Goal: Information Seeking & Learning: Learn about a topic

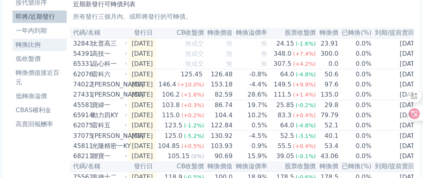
scroll to position [39, 0]
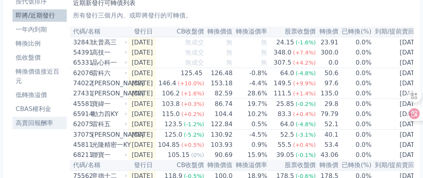
click at [40, 123] on li "高賣回報酬率" at bounding box center [39, 123] width 54 height 9
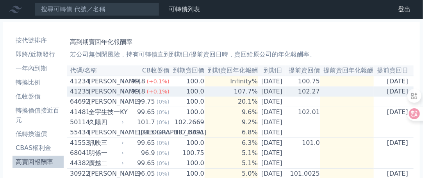
click at [191, 95] on td "100.0" at bounding box center [187, 92] width 35 height 10
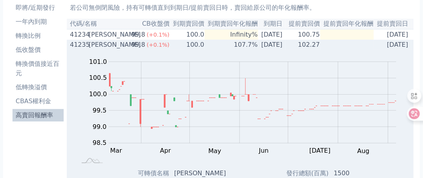
scroll to position [39, 0]
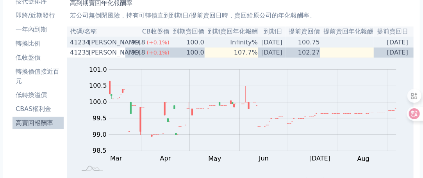
click at [94, 41] on div "[PERSON_NAME]" at bounding box center [106, 42] width 34 height 9
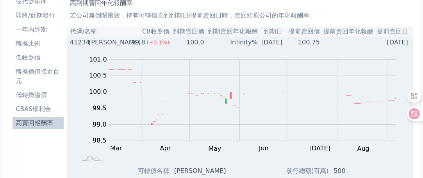
click at [94, 43] on div "[PERSON_NAME]" at bounding box center [106, 42] width 34 height 9
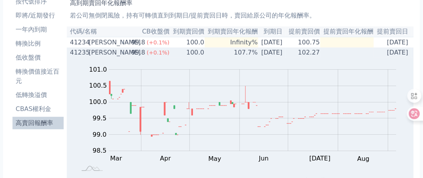
click at [97, 54] on div "[PERSON_NAME]" at bounding box center [106, 52] width 34 height 9
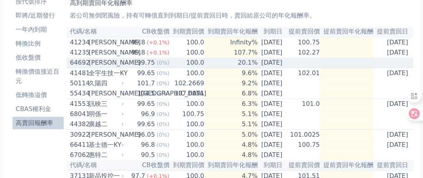
click at [91, 65] on div "[PERSON_NAME]" at bounding box center [106, 62] width 34 height 9
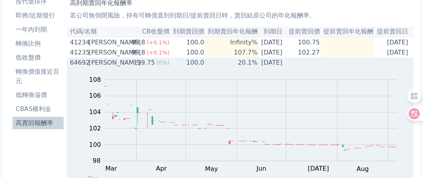
click at [92, 66] on div "[PERSON_NAME]" at bounding box center [106, 62] width 34 height 9
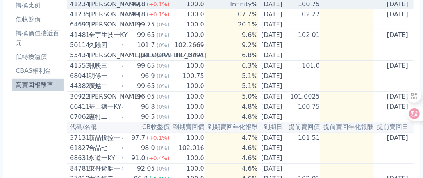
scroll to position [78, 0]
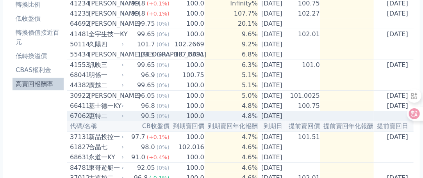
click at [93, 121] on div "惠特二" at bounding box center [106, 116] width 34 height 9
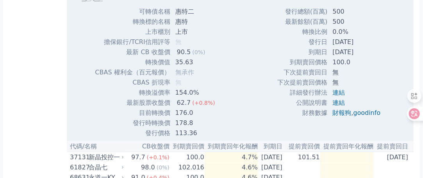
scroll to position [312, 0]
click at [361, 116] on link "goodinfo" at bounding box center [366, 111] width 27 height 7
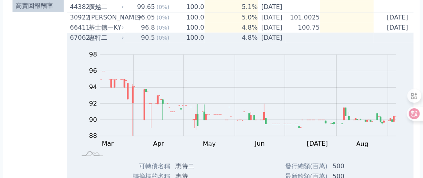
scroll to position [156, 0]
click at [89, 43] on div "惠特二" at bounding box center [106, 38] width 34 height 9
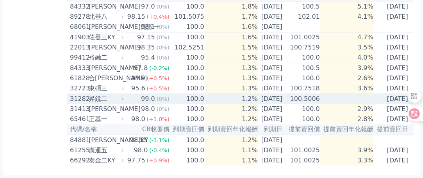
scroll to position [666, 0]
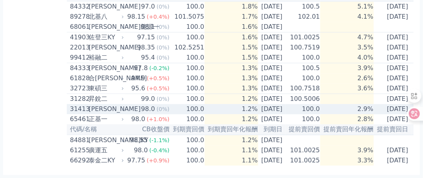
click at [89, 105] on div "[PERSON_NAME]" at bounding box center [106, 109] width 34 height 9
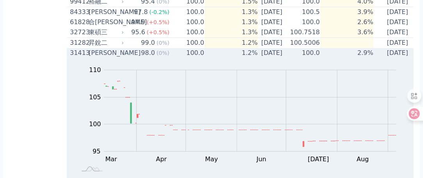
click at [89, 58] on div "[PERSON_NAME]" at bounding box center [106, 52] width 34 height 9
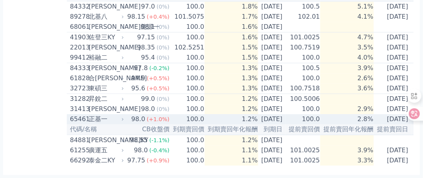
click at [87, 115] on div "65461 正基一" at bounding box center [95, 119] width 50 height 9
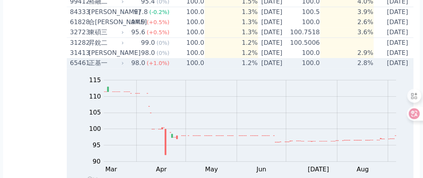
click at [90, 68] on div "正基一" at bounding box center [106, 63] width 34 height 9
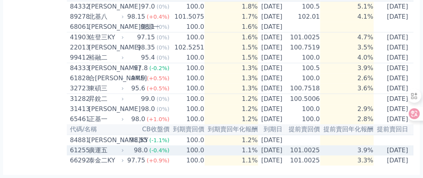
click at [90, 146] on div "廣運五" at bounding box center [106, 150] width 34 height 9
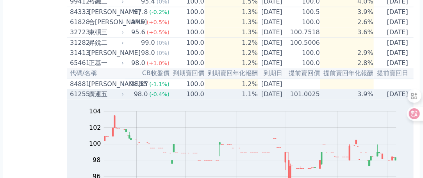
click at [95, 99] on div "廣運五" at bounding box center [106, 94] width 34 height 9
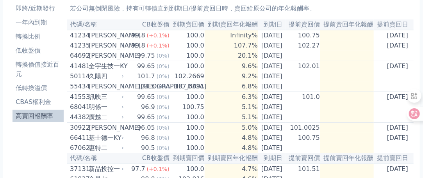
scroll to position [0, 0]
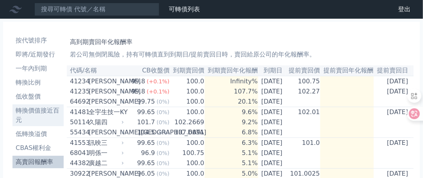
click at [37, 111] on li "轉換價值接近百元" at bounding box center [37, 115] width 51 height 19
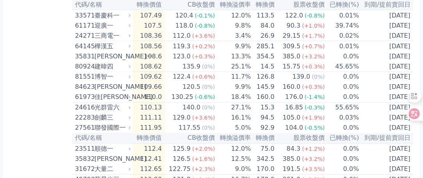
scroll to position [1405, 0]
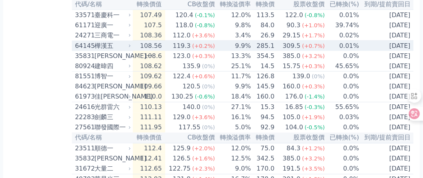
click at [84, 51] on div "64145" at bounding box center [84, 45] width 18 height 9
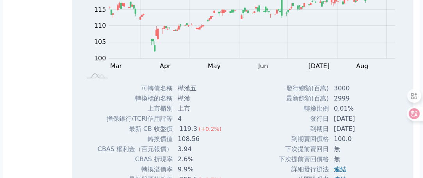
scroll to position [1483, 0]
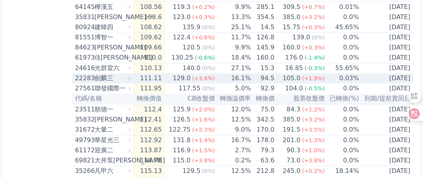
scroll to position [1444, 0]
